Goal: Information Seeking & Learning: Learn about a topic

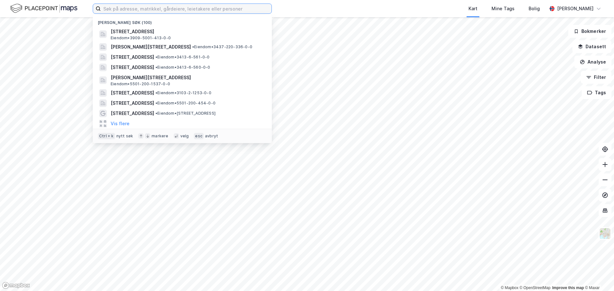
click at [161, 10] on input at bounding box center [186, 9] width 171 height 10
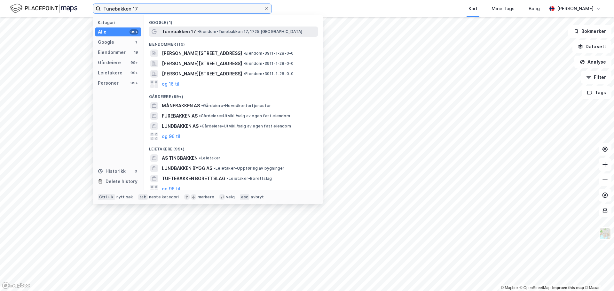
type input "Tunebakken 17"
click at [259, 32] on span "• [PERSON_NAME] 17, 1725 [GEOGRAPHIC_DATA]" at bounding box center [249, 31] width 105 height 5
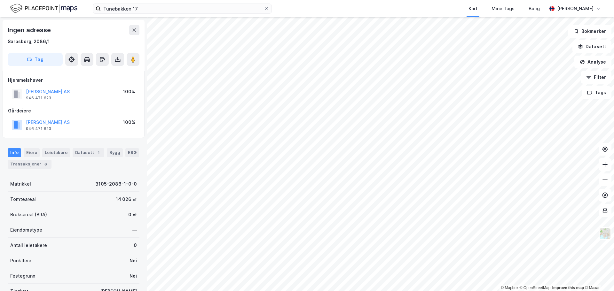
scroll to position [32, 0]
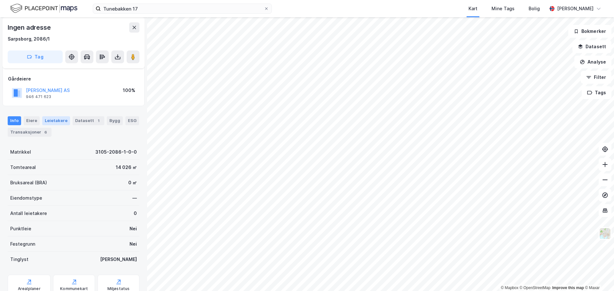
click at [54, 122] on div "Leietakere" at bounding box center [56, 120] width 28 height 9
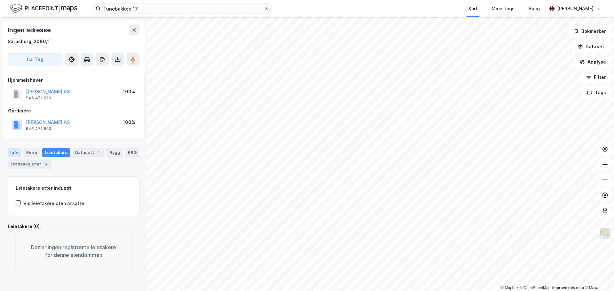
click at [12, 151] on div "Info" at bounding box center [14, 152] width 13 height 9
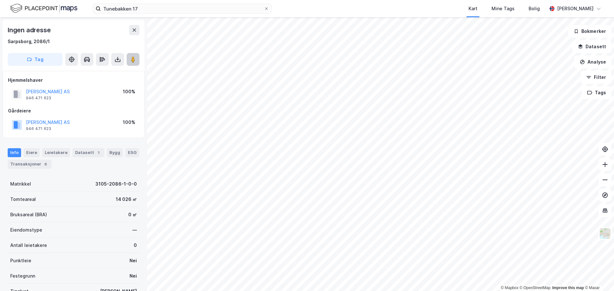
click at [134, 60] on image at bounding box center [133, 59] width 4 height 6
click at [34, 164] on div "Transaksjoner 6" at bounding box center [30, 164] width 44 height 9
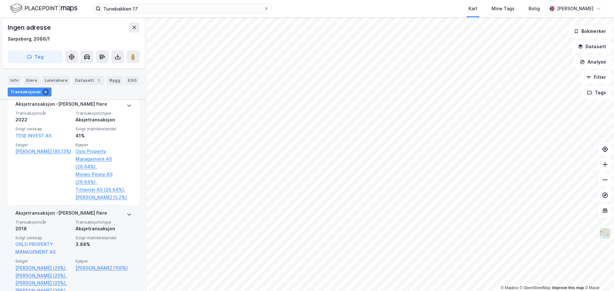
scroll to position [160, 0]
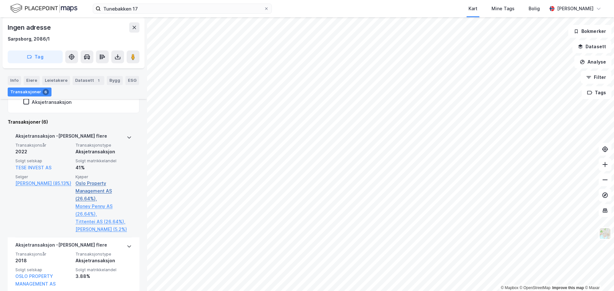
click at [98, 184] on link "Oslo Property Management AS (26.64%)," at bounding box center [103, 191] width 56 height 23
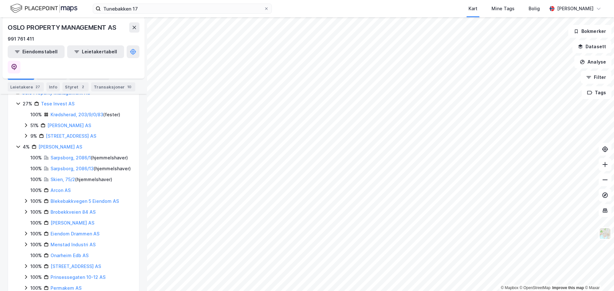
scroll to position [160, 0]
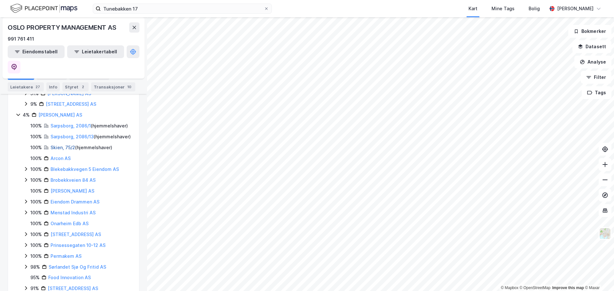
click at [60, 149] on link "Skien, 75/2" at bounding box center [63, 147] width 25 height 5
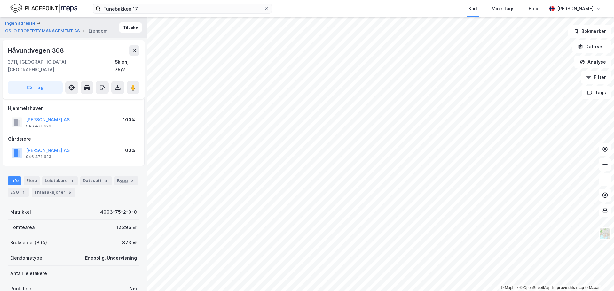
scroll to position [77, 0]
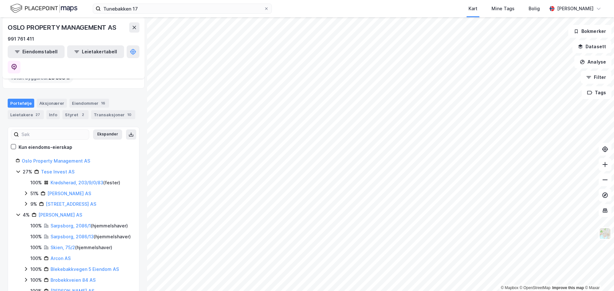
scroll to position [28, 0]
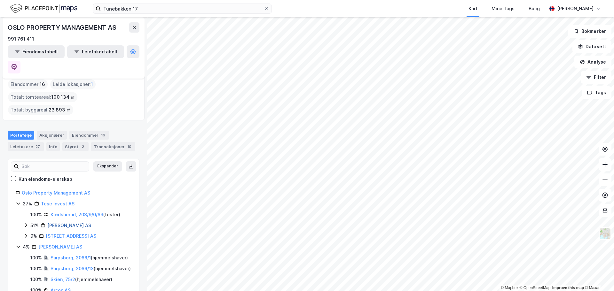
click at [65, 223] on link "[PERSON_NAME] AS" at bounding box center [69, 225] width 44 height 5
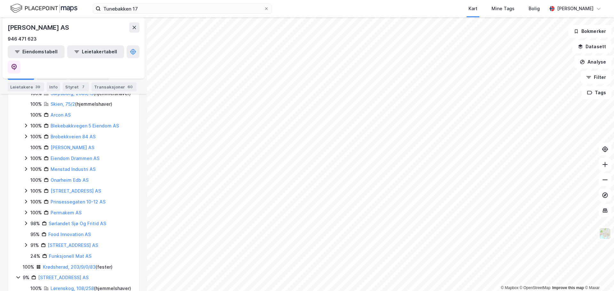
scroll to position [96, 0]
